Goal: Information Seeking & Learning: Find specific fact

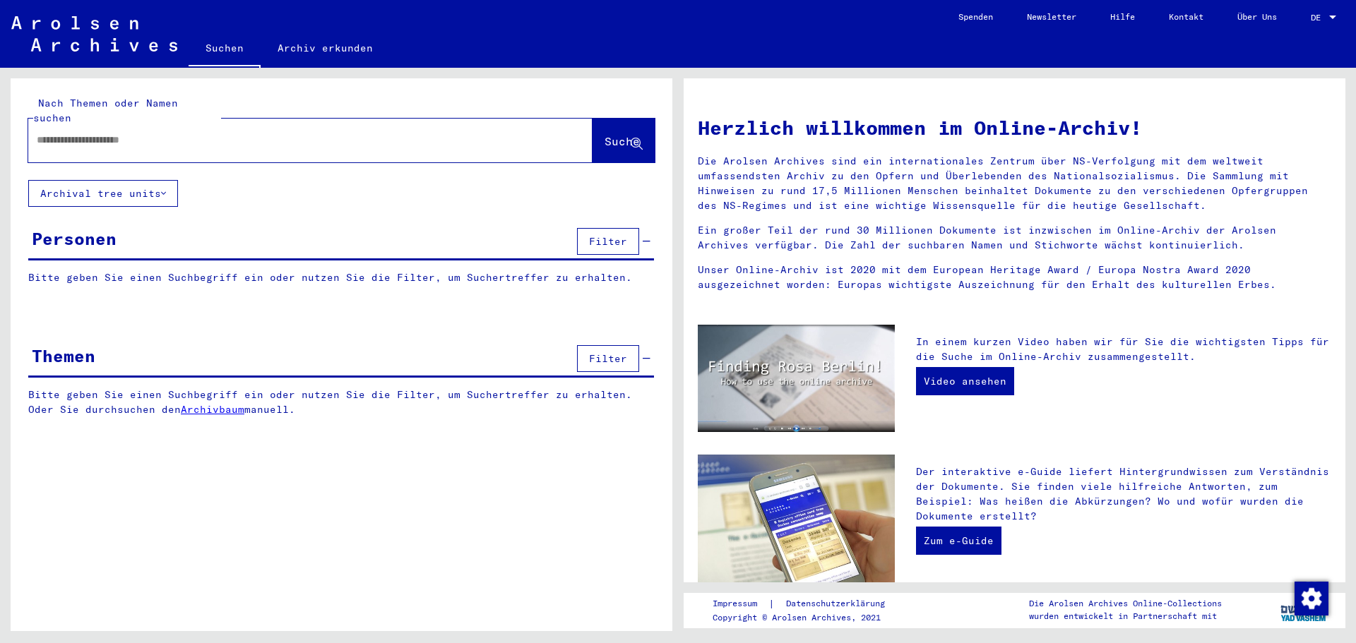
click at [137, 133] on input "text" at bounding box center [293, 140] width 513 height 15
paste input "**********"
type input "**********"
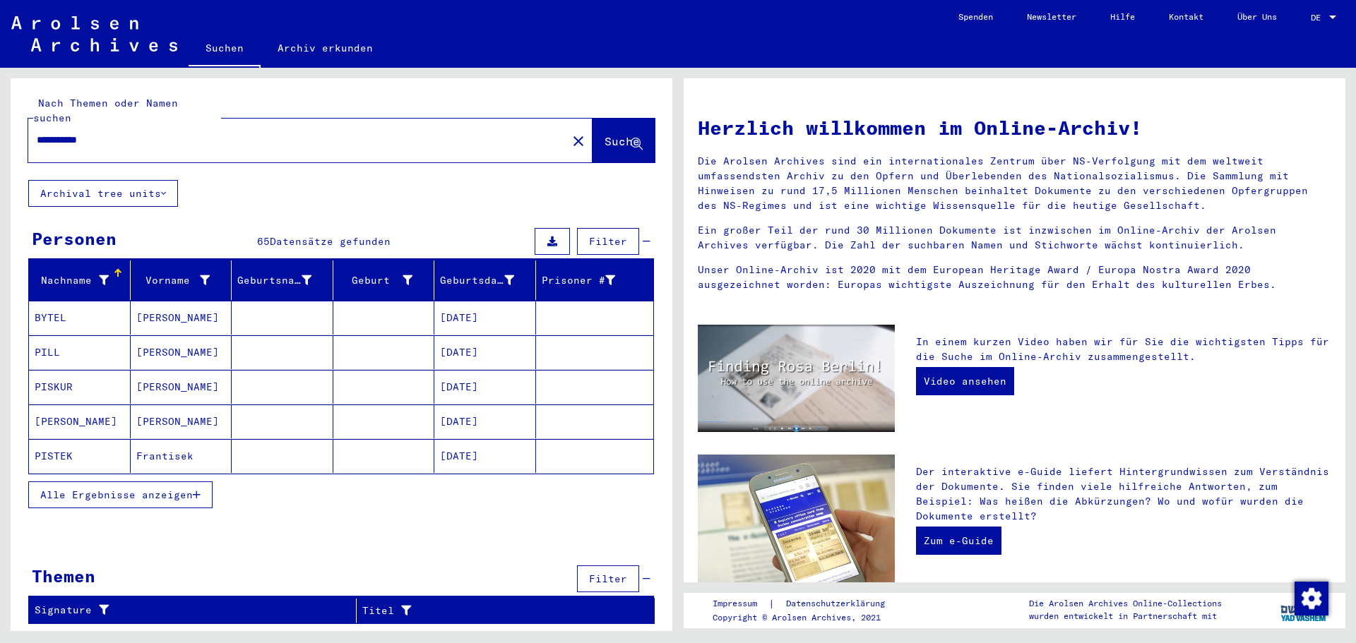
click at [198, 490] on icon "button" at bounding box center [197, 495] width 8 height 10
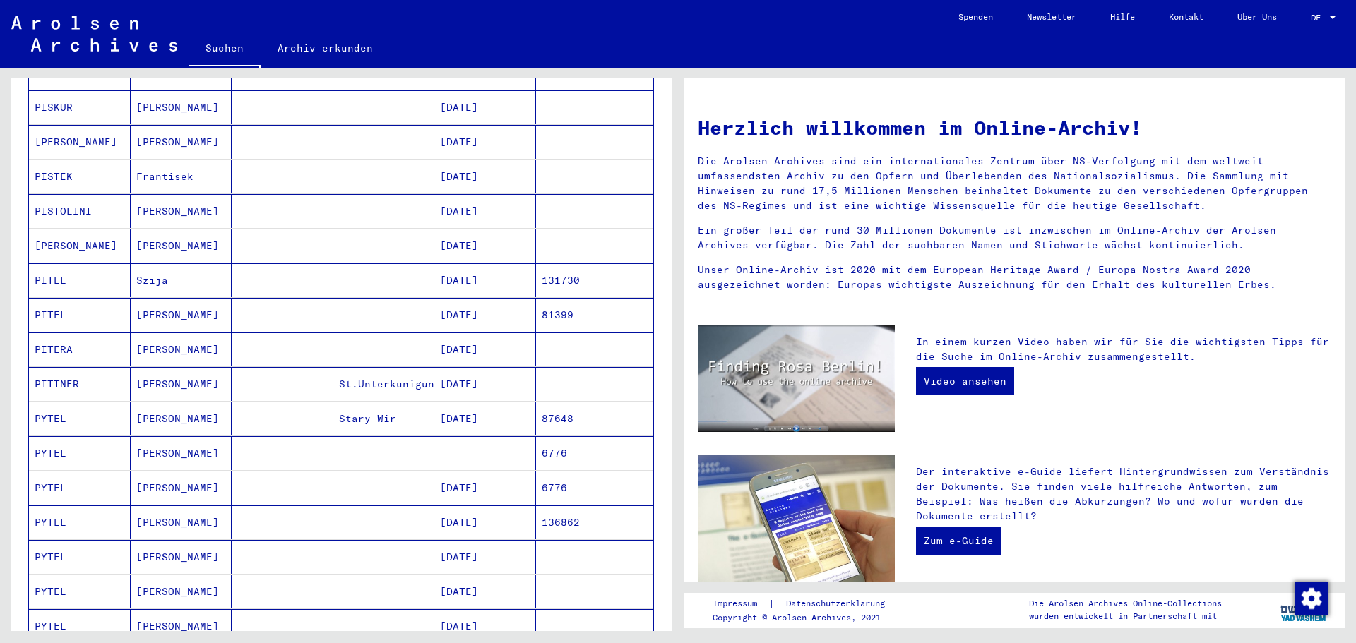
scroll to position [282, 0]
click at [489, 399] on mat-cell "[DATE]" at bounding box center [485, 416] width 102 height 34
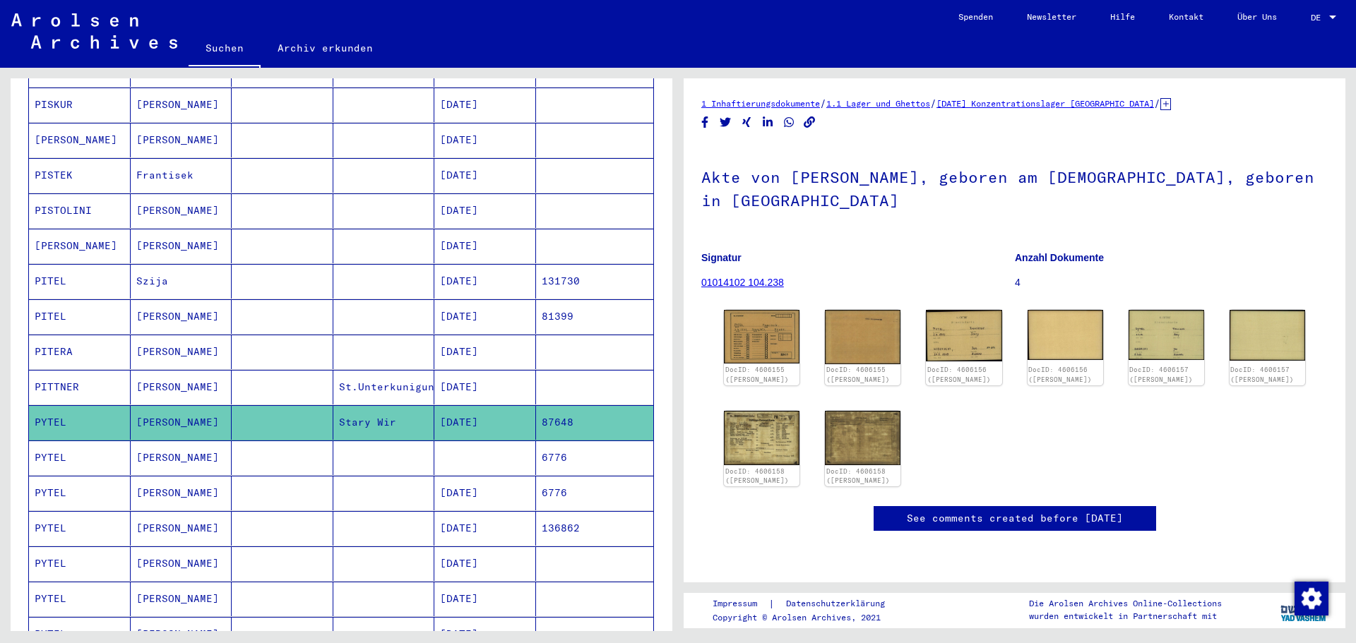
click at [487, 481] on mat-cell "[DATE]" at bounding box center [485, 493] width 102 height 35
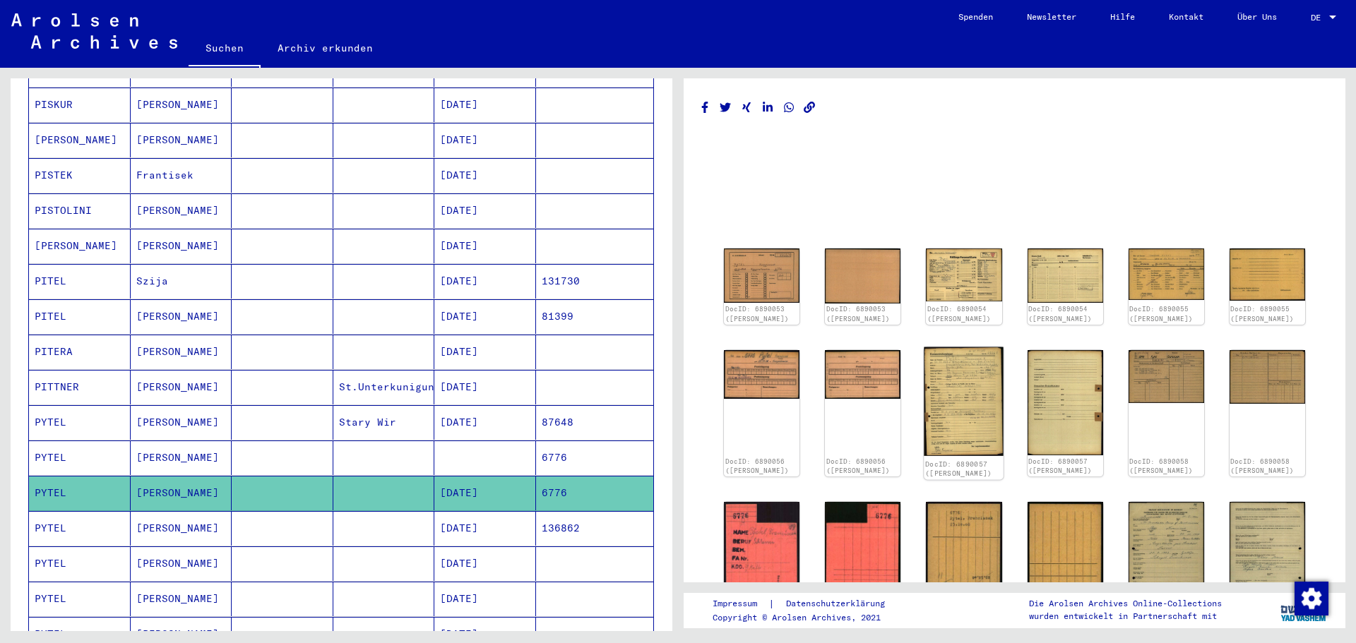
click at [939, 438] on img at bounding box center [964, 401] width 80 height 109
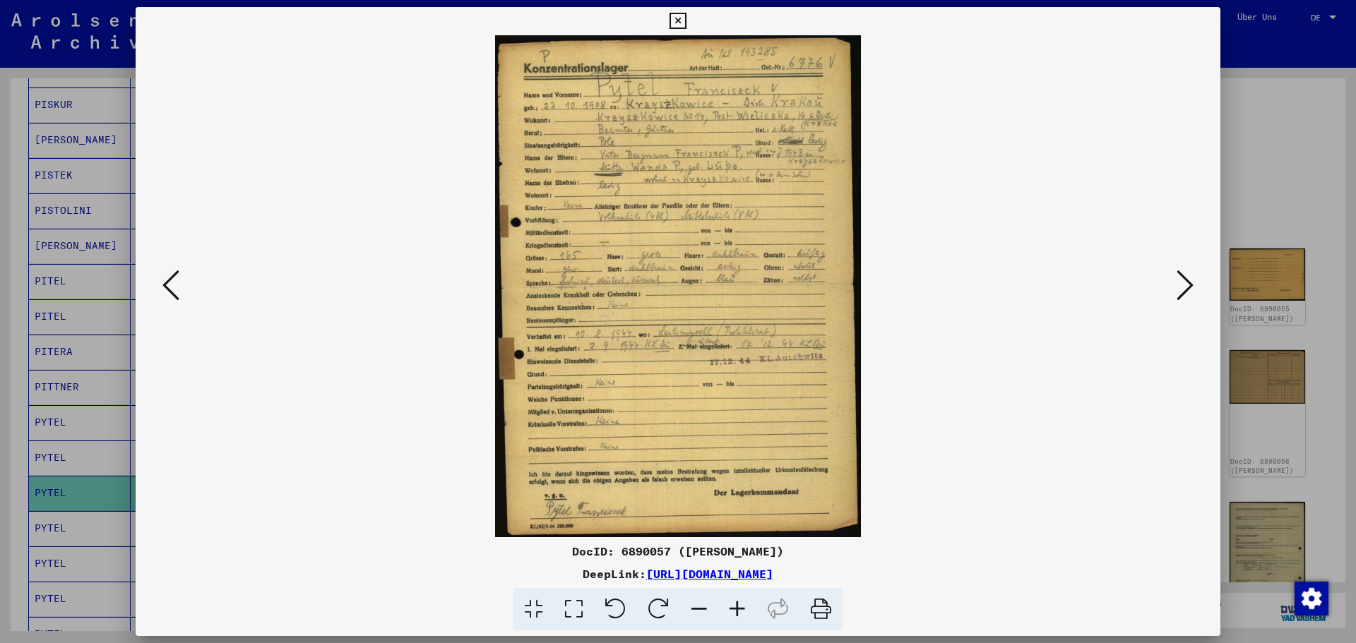
click at [1257, 143] on div at bounding box center [678, 321] width 1356 height 643
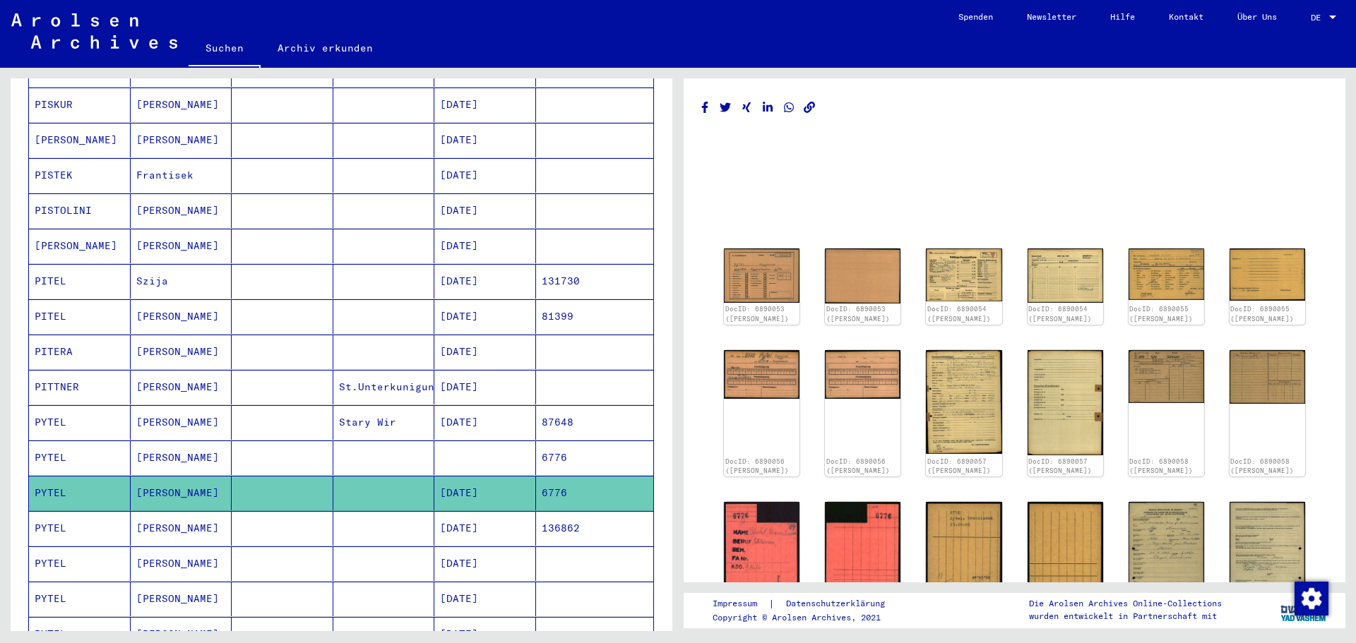
click at [482, 517] on mat-cell "[DATE]" at bounding box center [485, 528] width 102 height 35
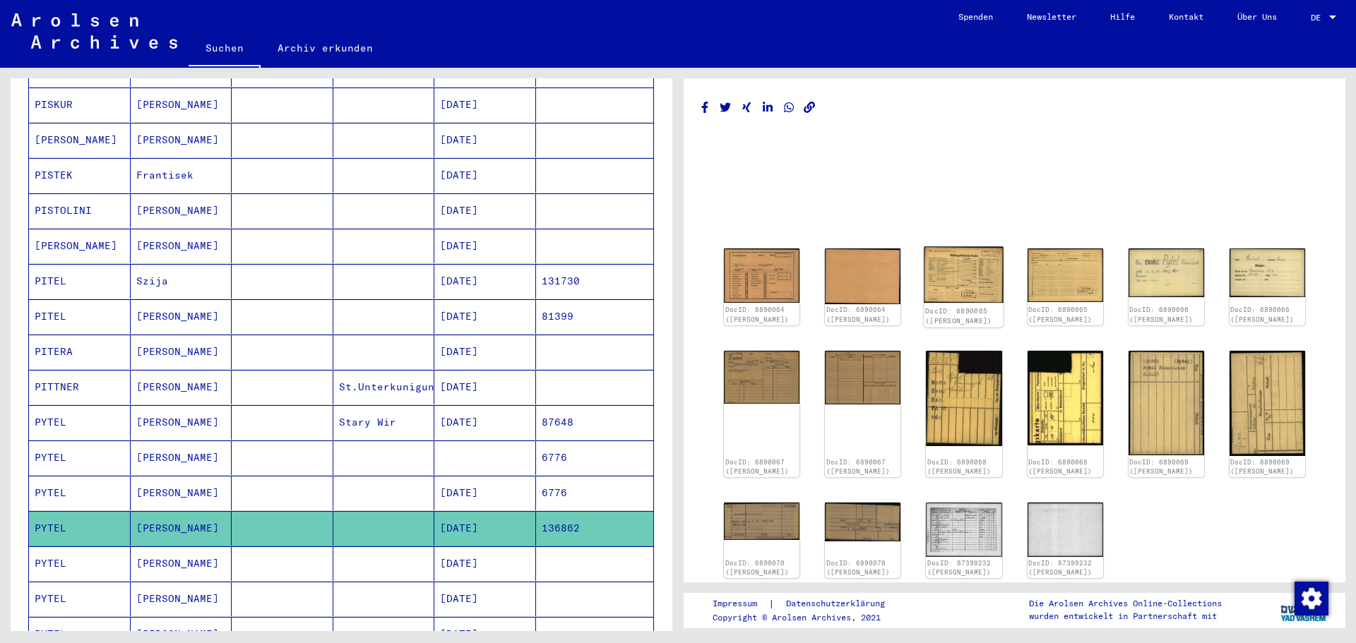
click at [943, 278] on img at bounding box center [964, 275] width 80 height 56
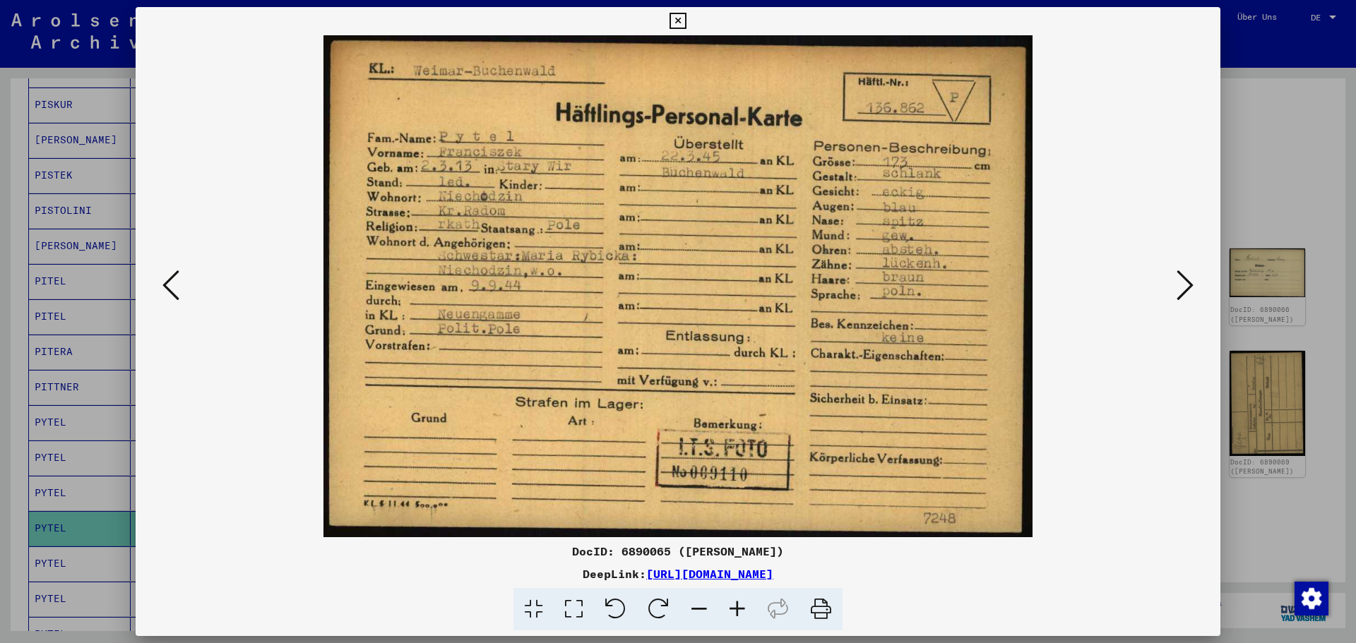
click at [1279, 151] on div at bounding box center [678, 321] width 1356 height 643
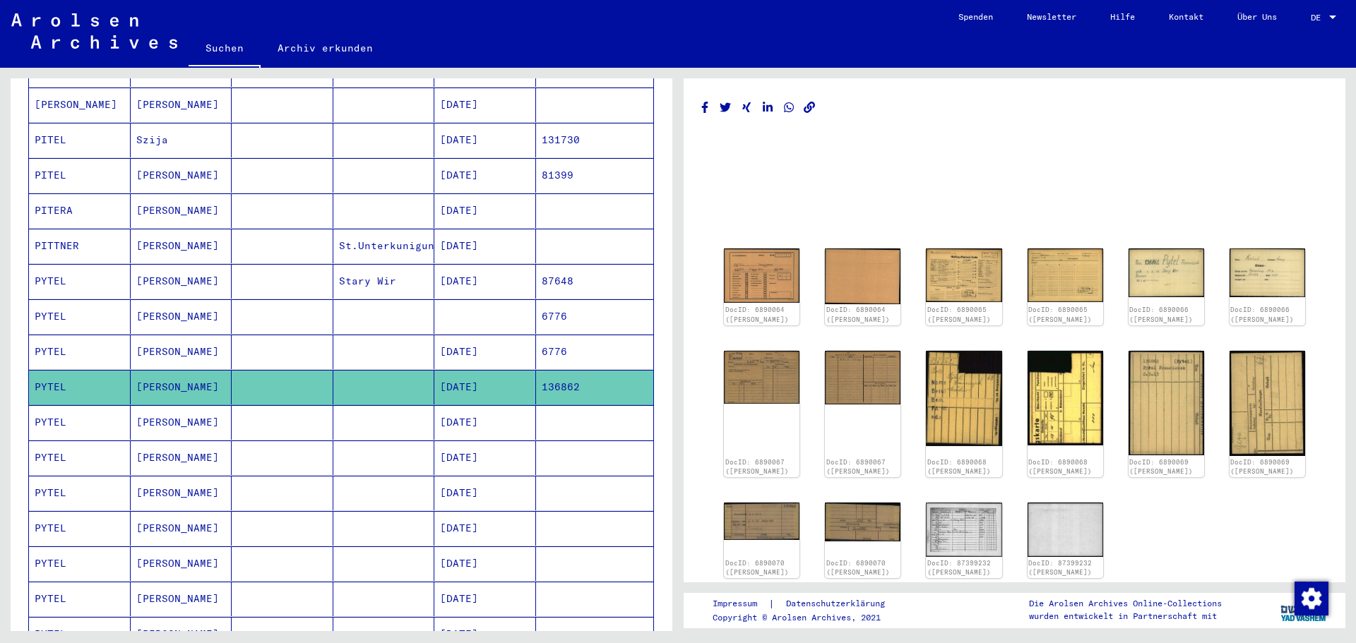
scroll to position [496, 0]
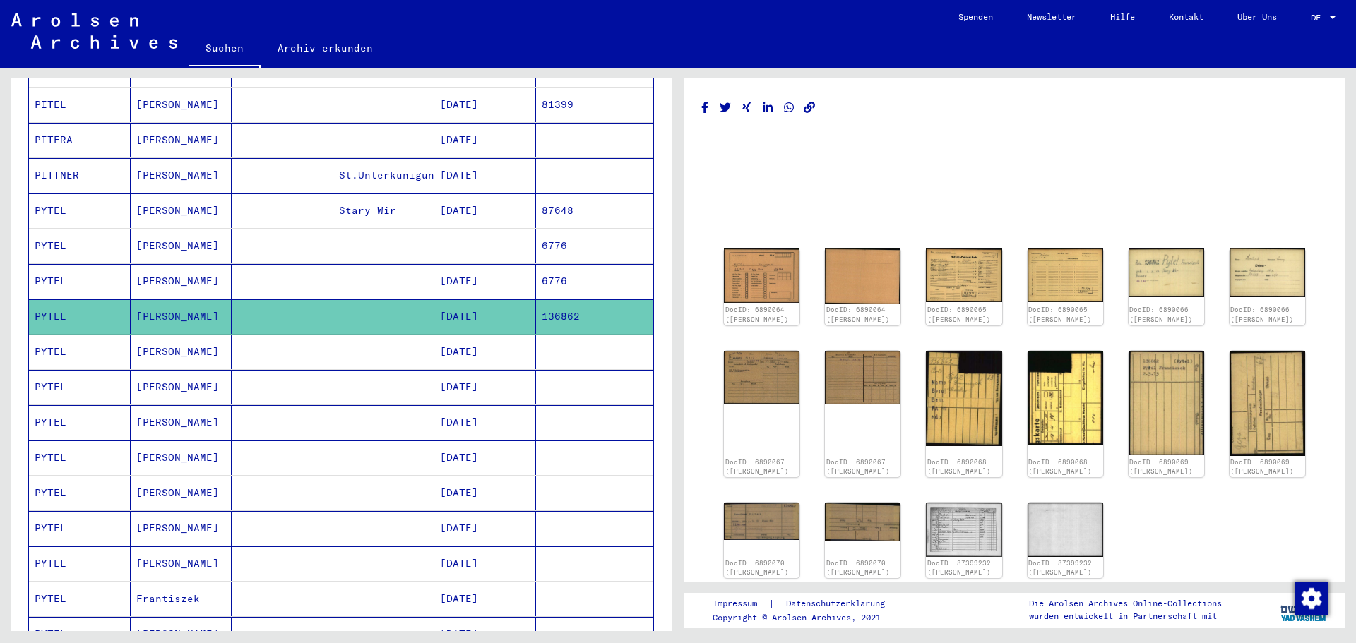
click at [456, 441] on mat-cell "[DATE]" at bounding box center [485, 458] width 102 height 35
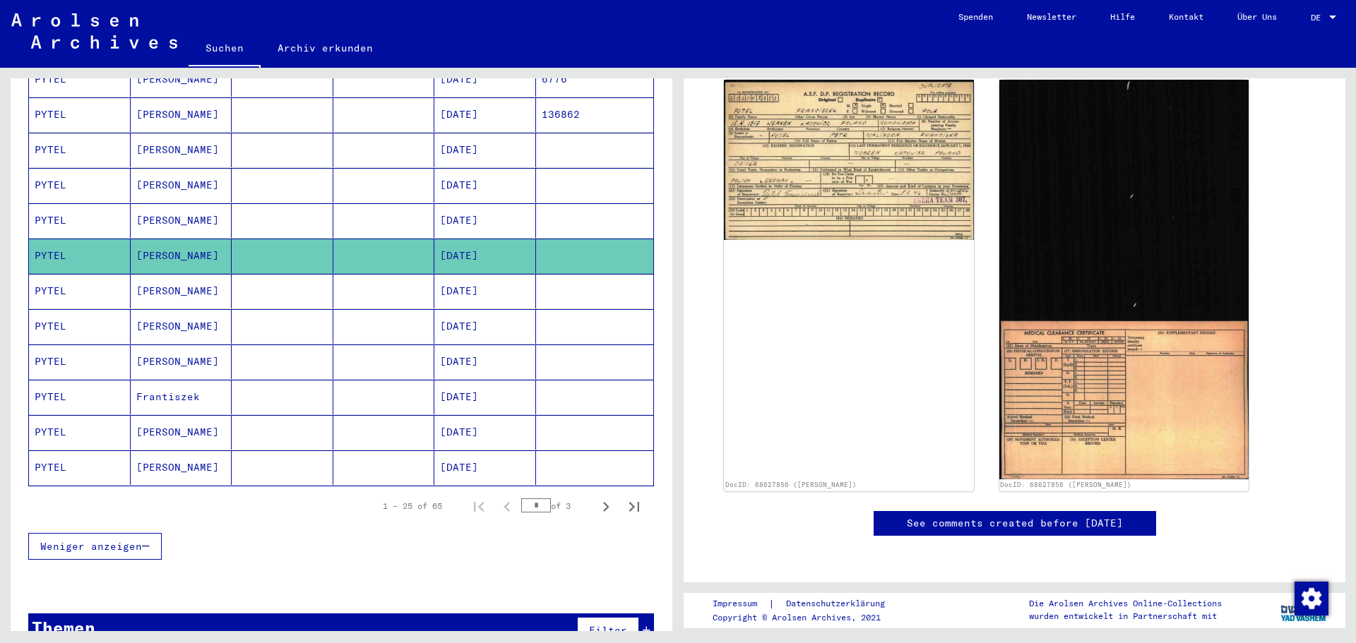
scroll to position [708, 0]
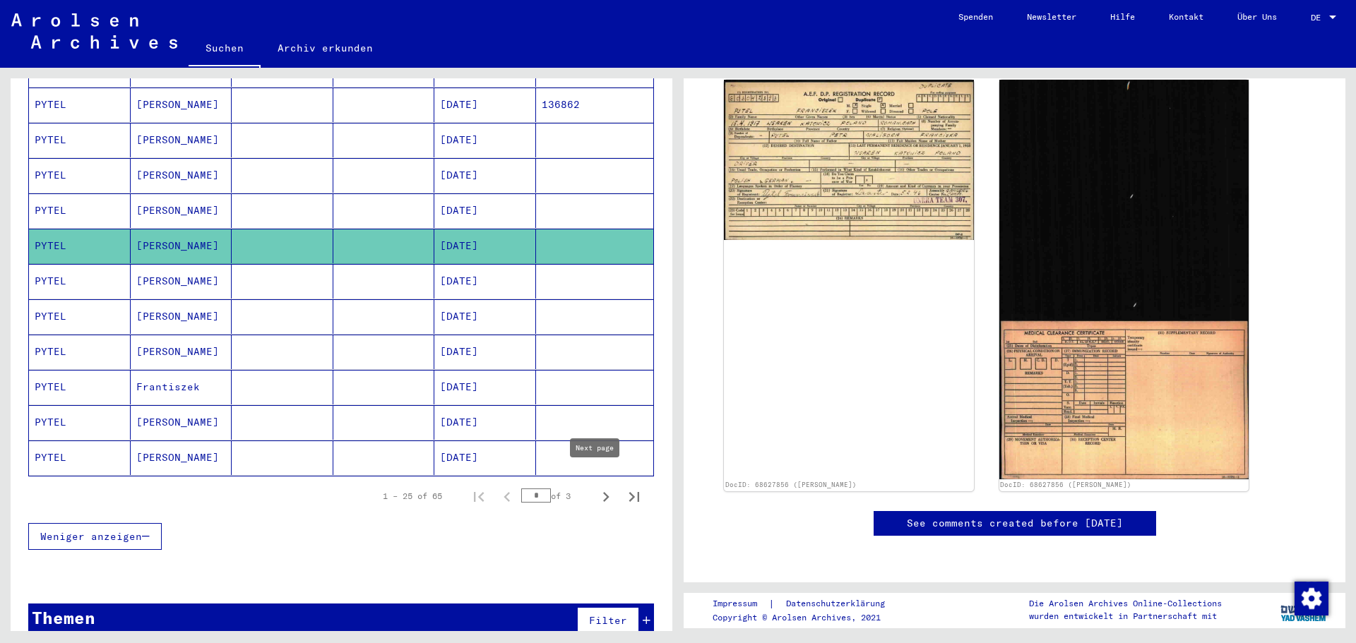
click at [597, 487] on icon "Next page" at bounding box center [606, 497] width 20 height 20
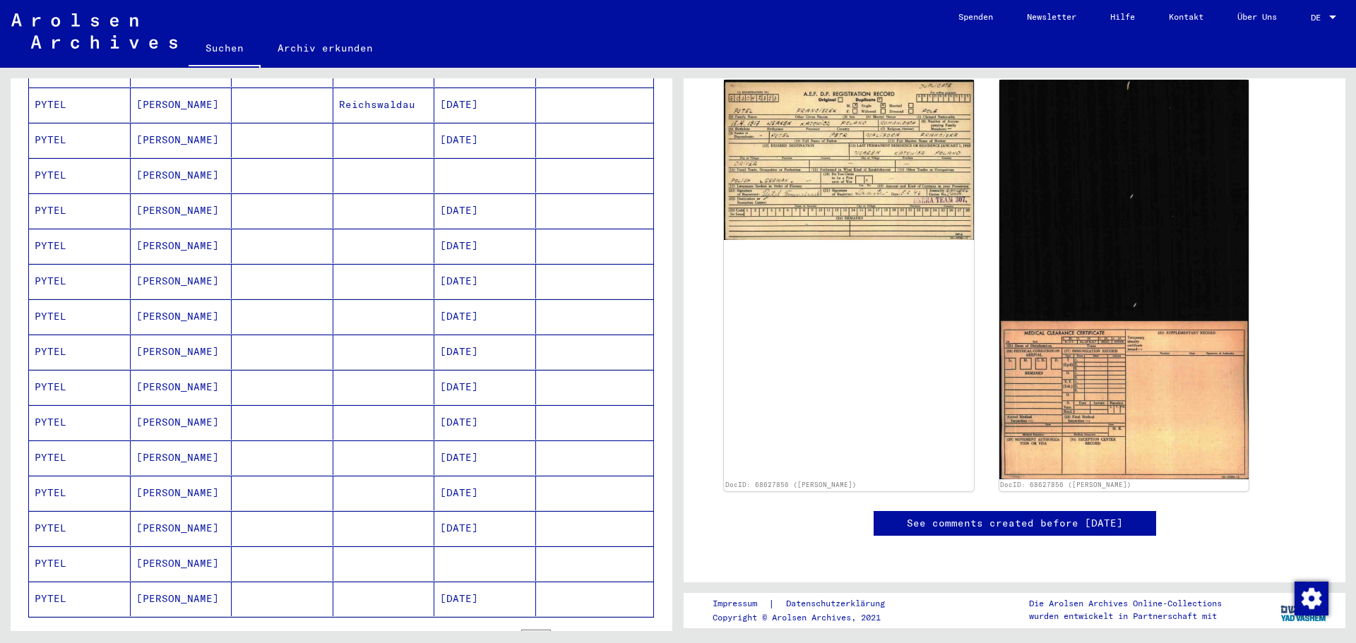
scroll to position [717, 0]
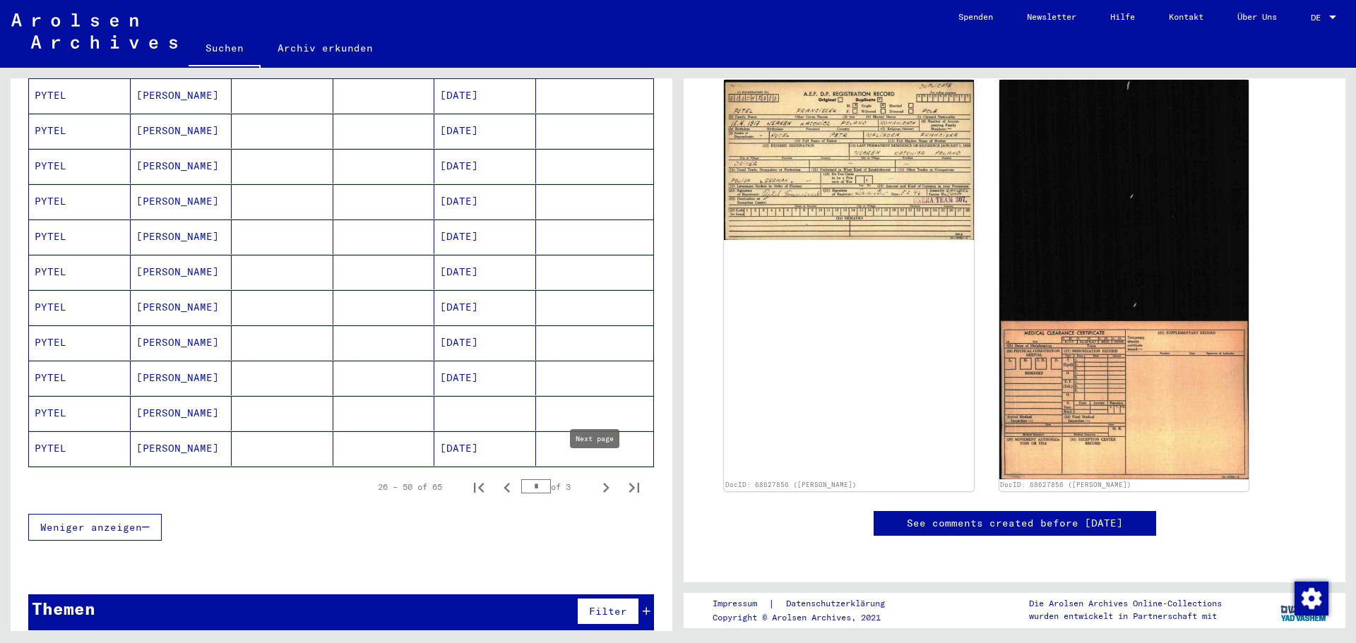
click at [596, 478] on icon "Next page" at bounding box center [606, 488] width 20 height 20
type input "*"
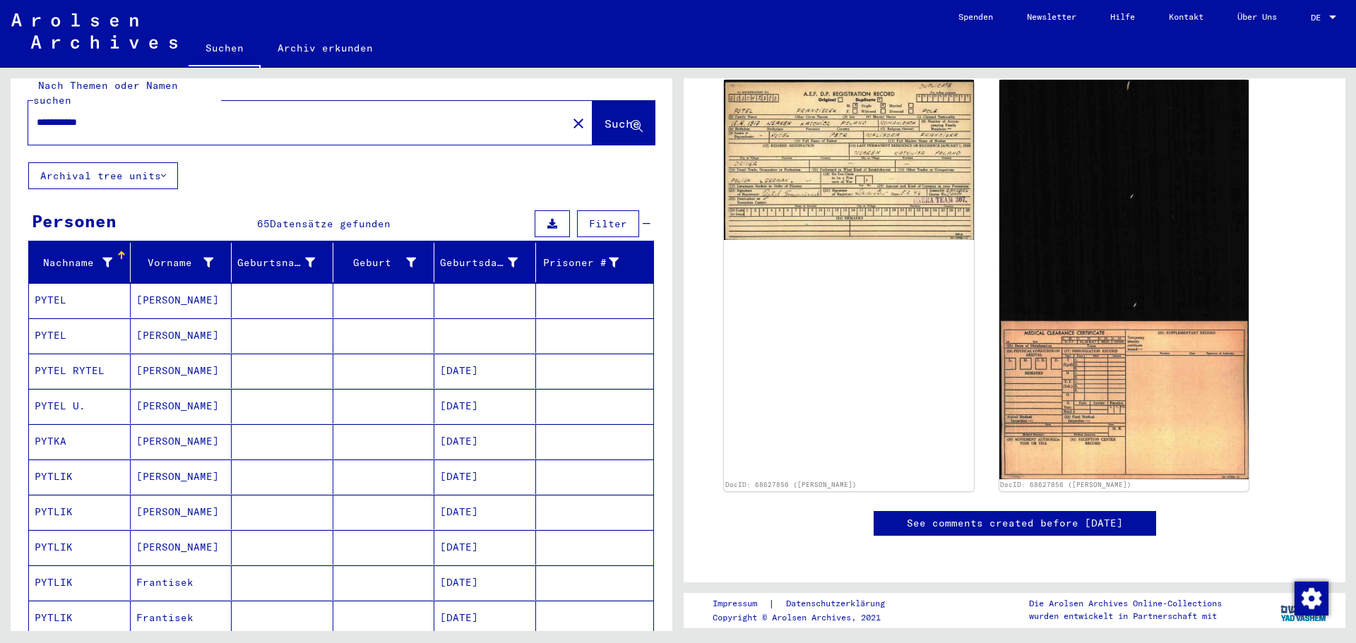
scroll to position [0, 0]
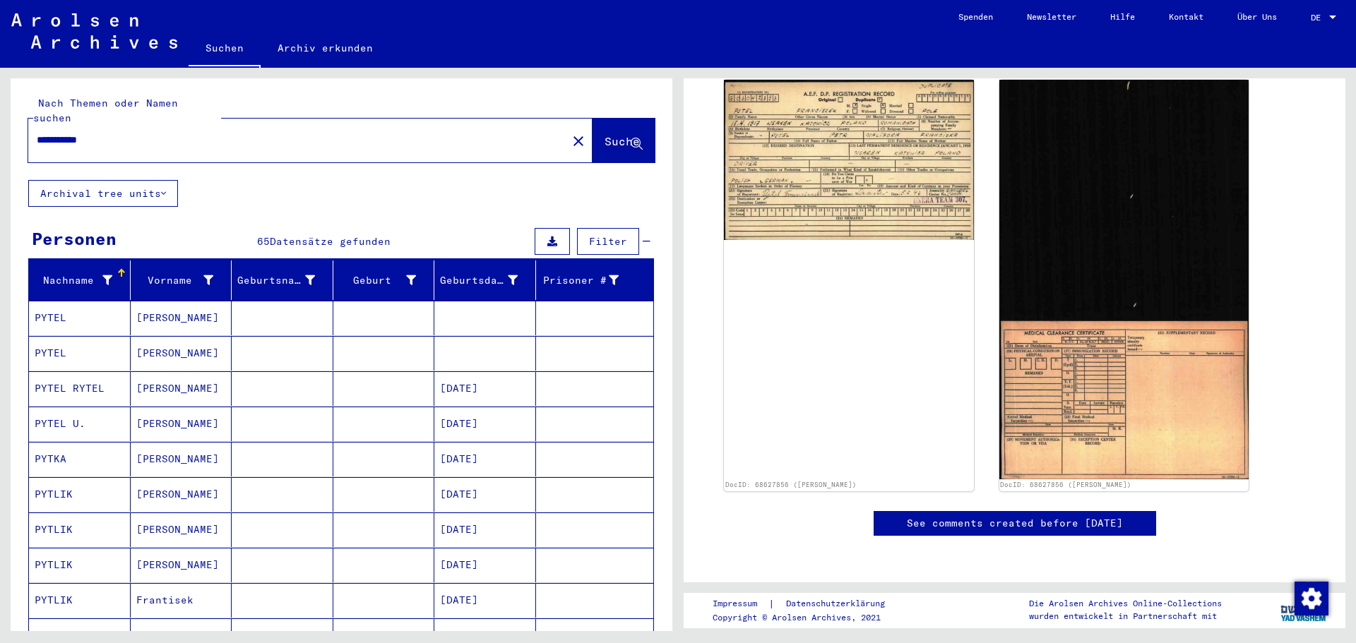
drag, startPoint x: 140, startPoint y: 126, endPoint x: 0, endPoint y: 153, distance: 142.5
click at [0, 153] on div "**********" at bounding box center [339, 349] width 678 height 563
type input "**********"
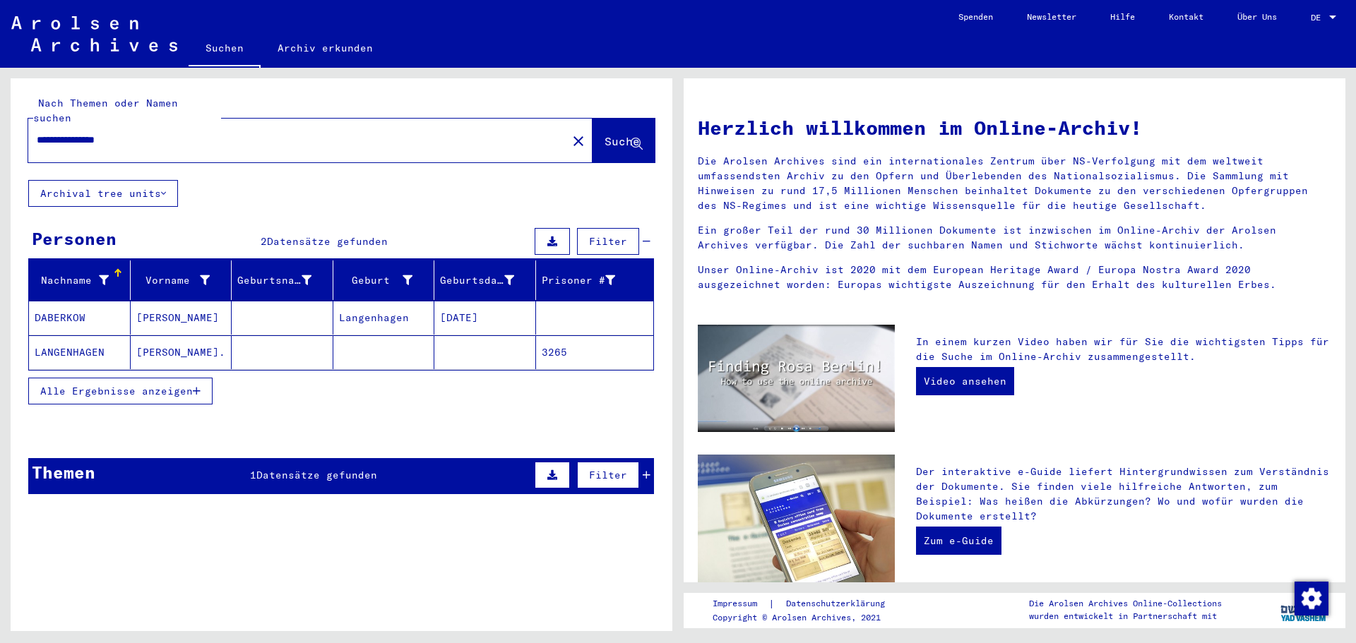
click at [495, 335] on mat-cell at bounding box center [485, 352] width 102 height 34
